Goal: Obtain resource: Obtain resource

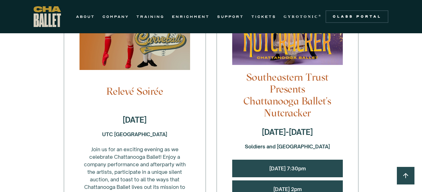
scroll to position [673, 0]
click at [122, 116] on strong "[DATE]" at bounding box center [134, 120] width 24 height 9
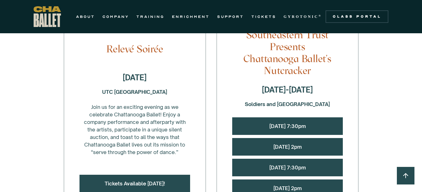
scroll to position [716, 0]
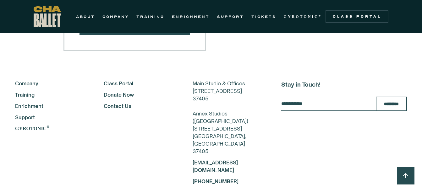
scroll to position [1178, 0]
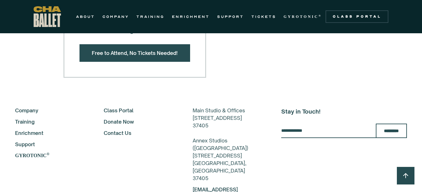
click at [32, 129] on link "Enrichment" at bounding box center [51, 133] width 72 height 8
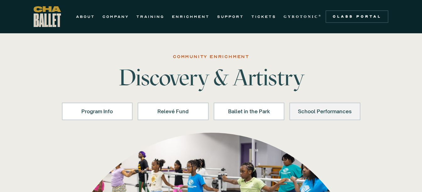
click at [326, 113] on div "School Performances" at bounding box center [324, 112] width 55 height 8
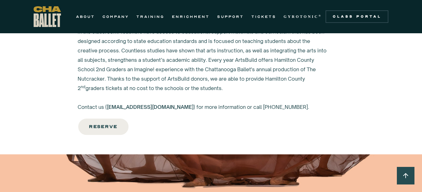
scroll to position [1084, 0]
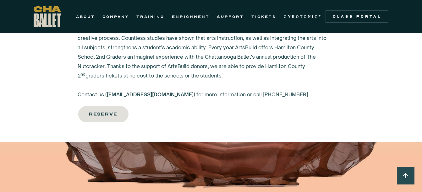
click at [110, 120] on link "Reserve" at bounding box center [104, 115] width 52 height 18
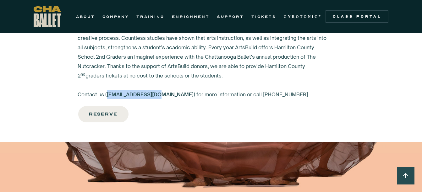
drag, startPoint x: 154, startPoint y: 94, endPoint x: 106, endPoint y: 94, distance: 47.4
click at [106, 94] on div "Full Productions for School Groups - Grades K-12 Over 3,000 children a year wit…" at bounding box center [203, 5] width 251 height 188
copy link "[EMAIL_ADDRESS][DOMAIN_NAME]"
